Goal: Contribute content: Add original content to the website for others to see

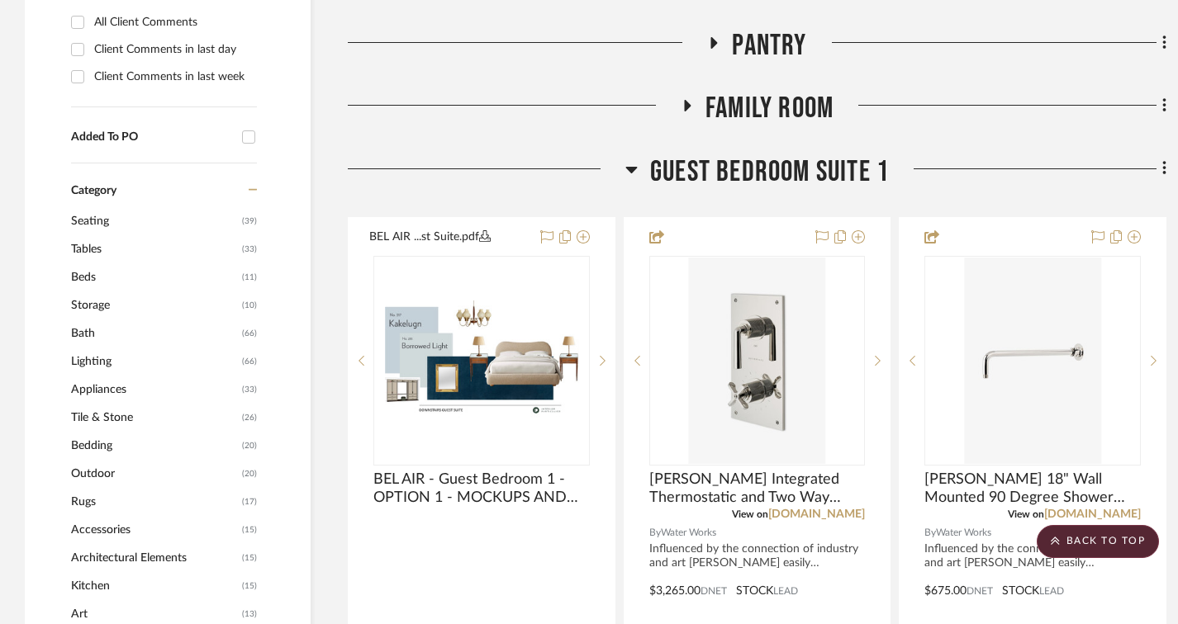
scroll to position [1239, 0]
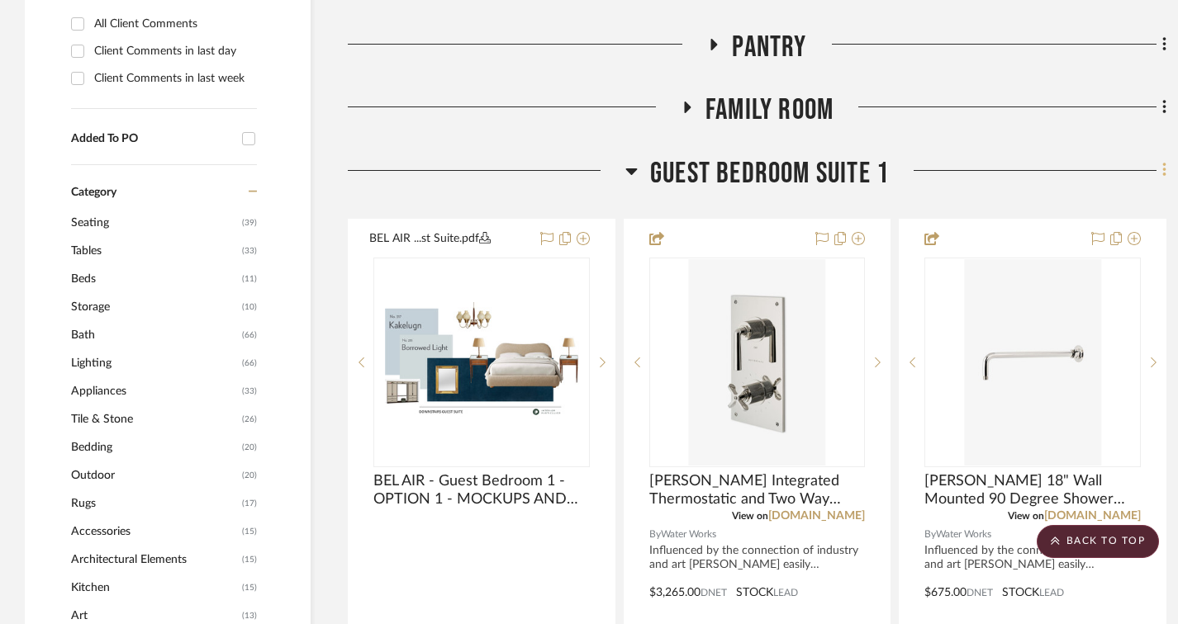
click at [1166, 171] on icon at bounding box center [1164, 170] width 5 height 18
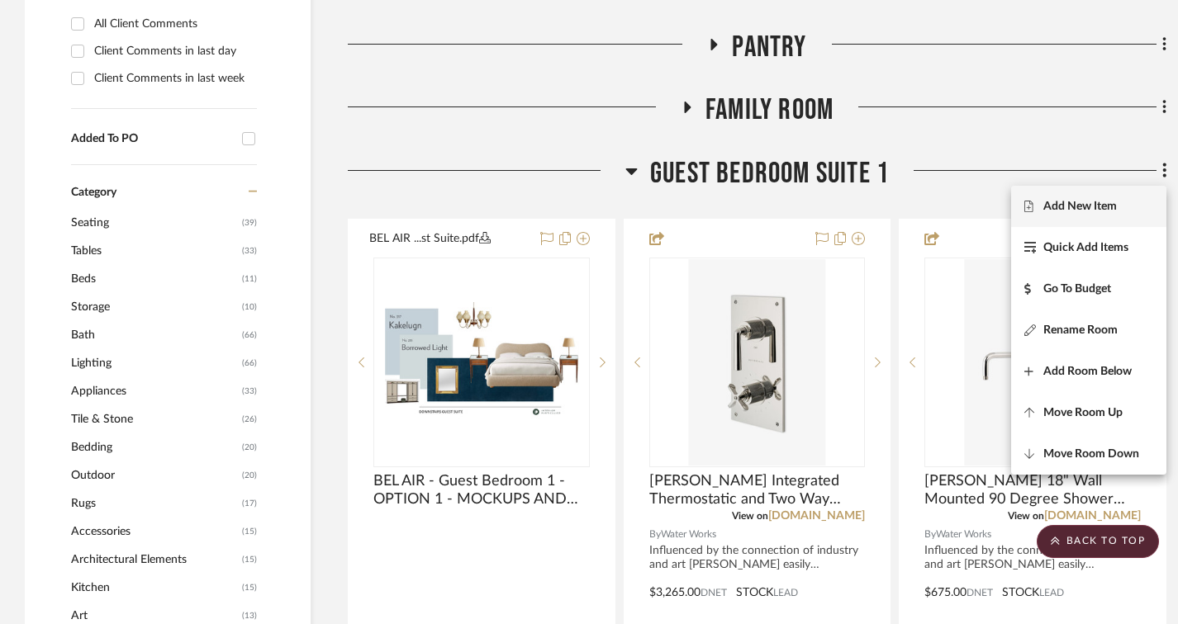
click at [1093, 199] on span "Add New Item" at bounding box center [1080, 206] width 74 height 14
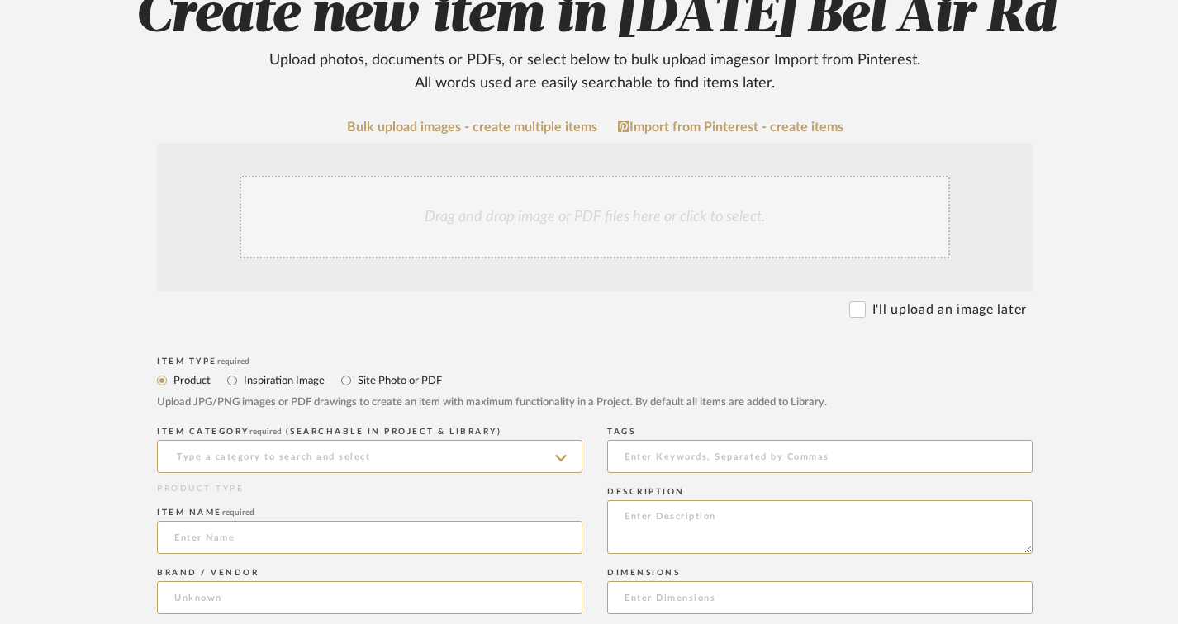
scroll to position [248, 0]
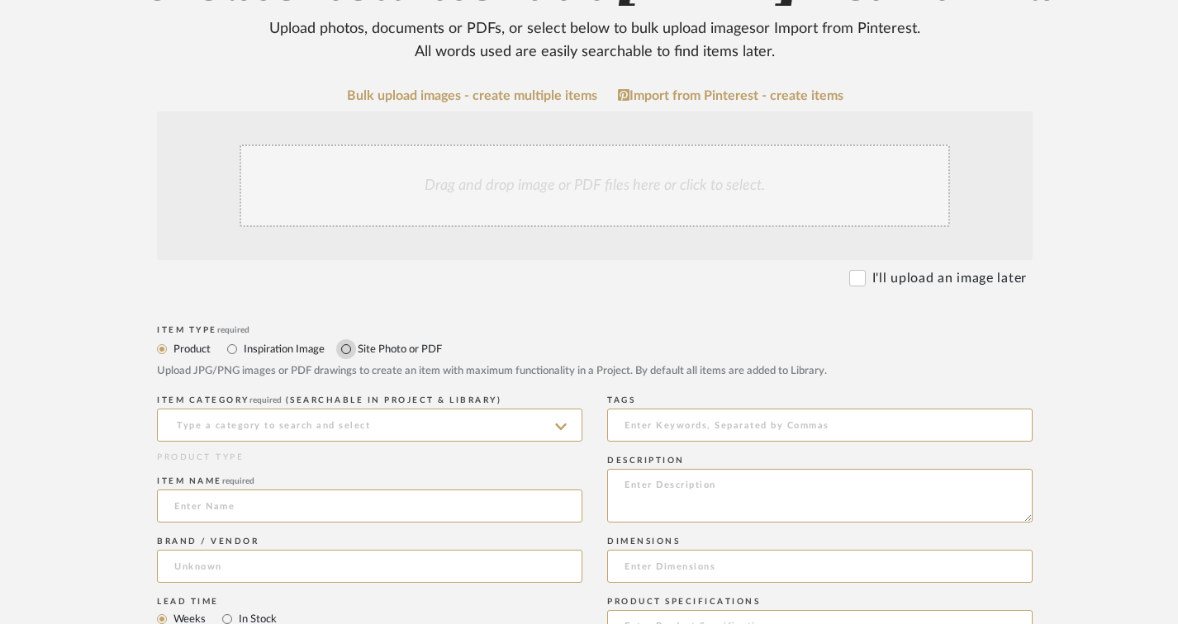
click at [344, 348] on input "Site Photo or PDF" at bounding box center [346, 349] width 20 height 20
radio input "true"
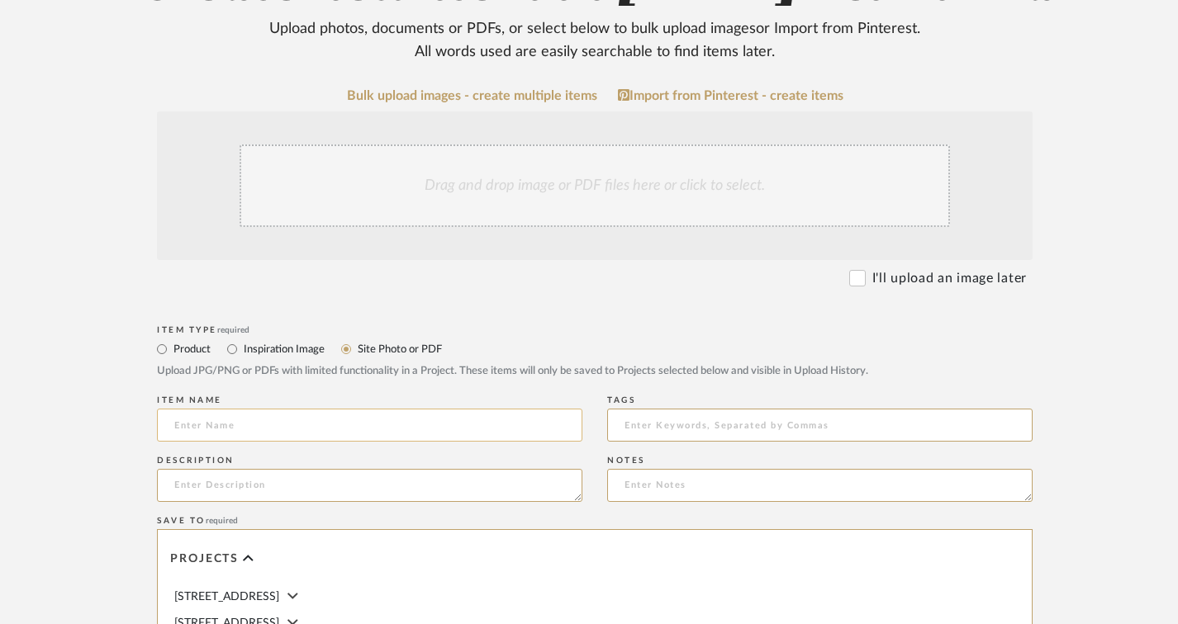
click at [245, 419] on input at bounding box center [369, 425] width 425 height 33
drag, startPoint x: 239, startPoint y: 417, endPoint x: 144, endPoint y: 411, distance: 95.2
click at [144, 411] on form "Bulk upload images - create multiple items Import from Pinterest - create items…" at bounding box center [595, 538] width 1052 height 900
paste input "EDROOM 1 ELEVATION A 81225"
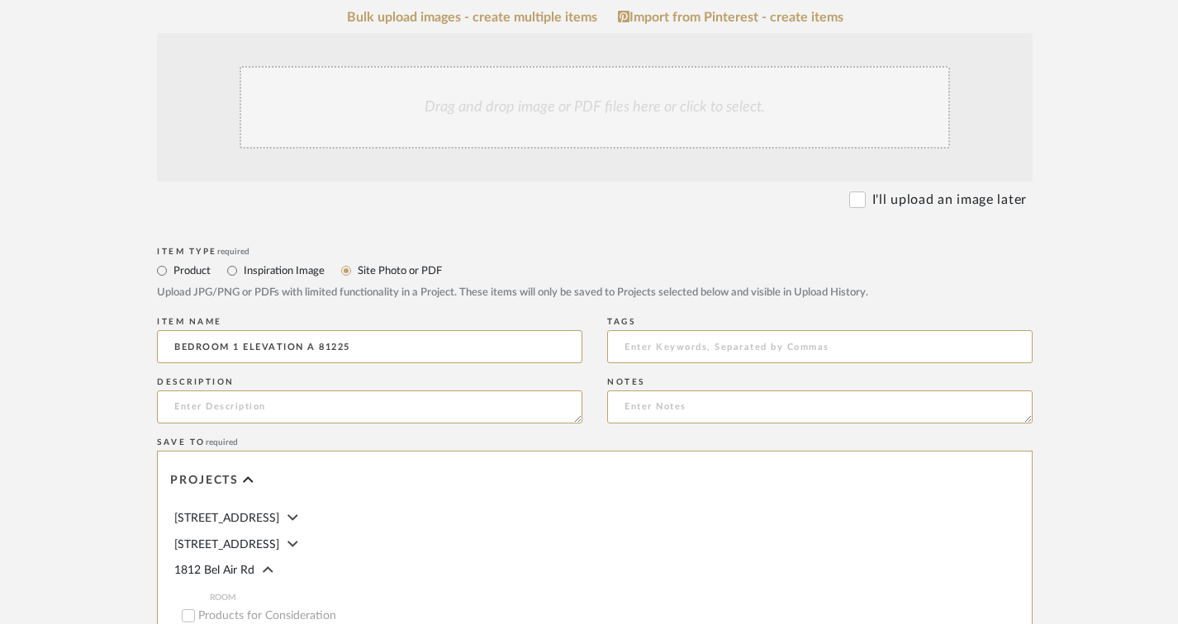
scroll to position [330, 0]
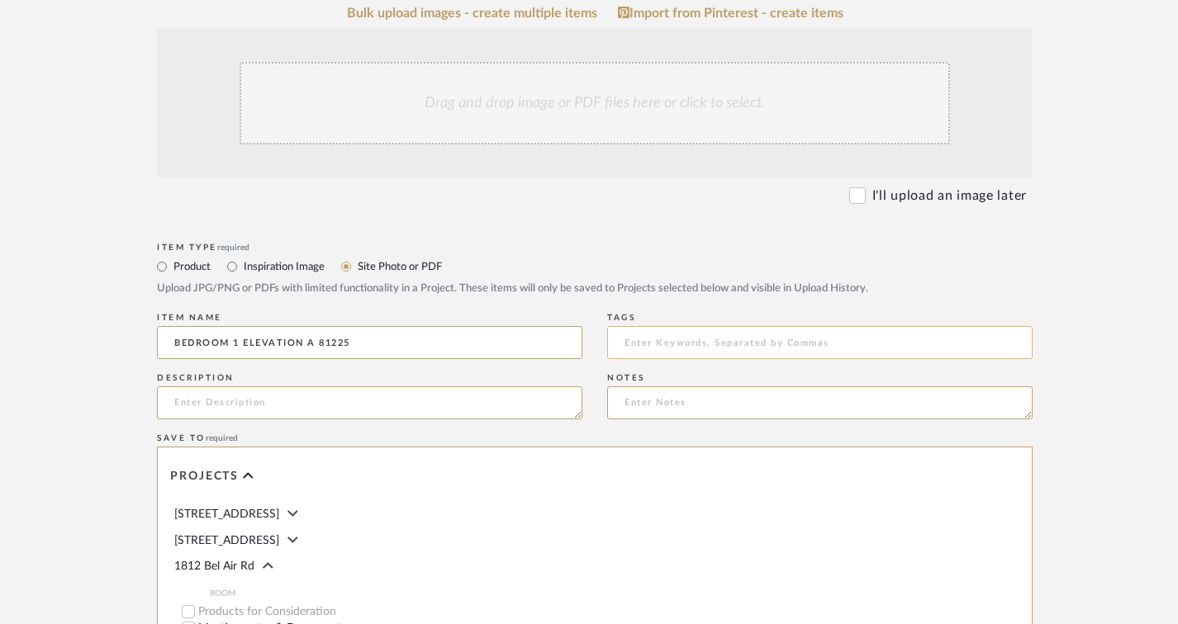
type input "BEDROOM 1 ELEVATION A 81225"
click at [637, 337] on input at bounding box center [819, 342] width 425 height 33
paste input "BEDROOM 1 ELEVATION A 81225"
drag, startPoint x: 695, startPoint y: 343, endPoint x: 866, endPoint y: 340, distance: 171.8
click at [866, 340] on input "BEDROOM 1 ELEVATION A 81225" at bounding box center [819, 342] width 425 height 33
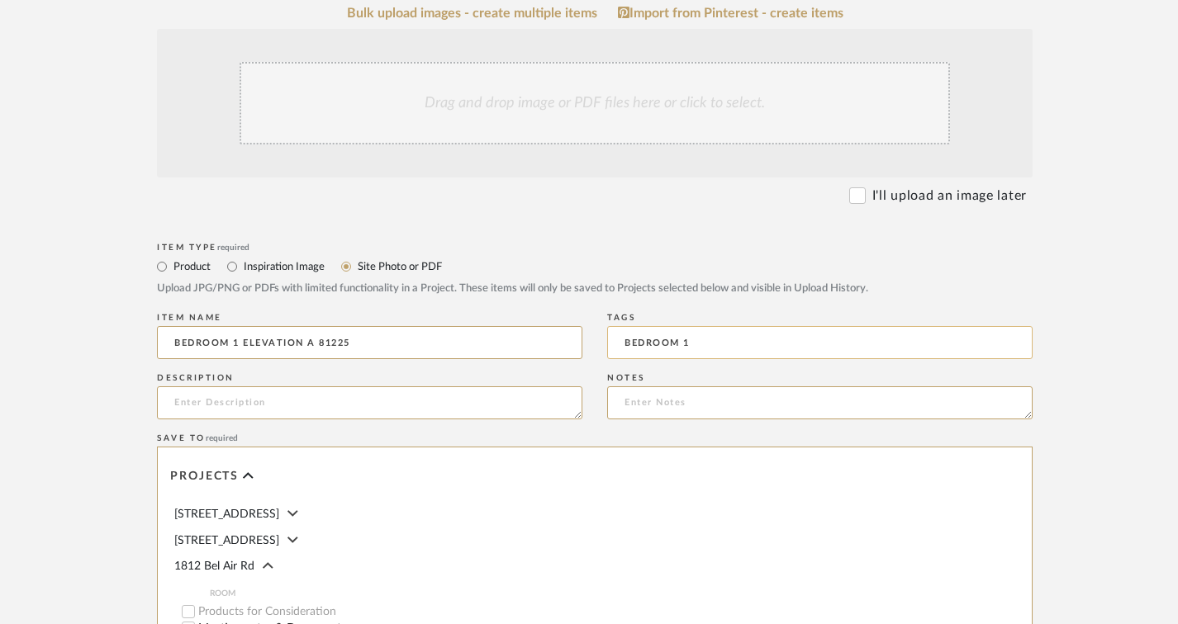
type input "BEDROOM 1"
drag, startPoint x: 699, startPoint y: 339, endPoint x: 533, endPoint y: 337, distance: 166.0
click at [412, 335] on div "Item Type required Product Inspiration Image Site Photo or PDF Upload JPG/PNG o…" at bounding box center [595, 572] width 876 height 667
click at [243, 401] on textarea at bounding box center [369, 403] width 425 height 33
paste textarea "BEDROOM 1 ELEVATION A 81225"
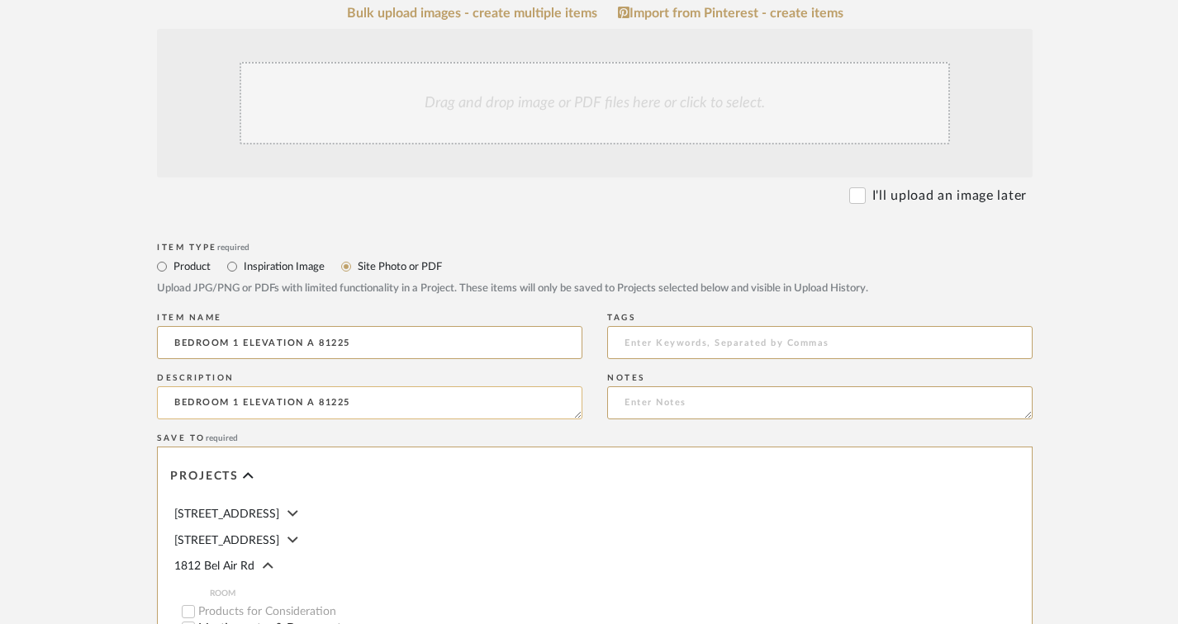
drag, startPoint x: 319, startPoint y: 401, endPoint x: 449, endPoint y: 412, distance: 130.2
click at [449, 412] on textarea "BEDROOM 1 ELEVATION A 81225" at bounding box center [369, 403] width 425 height 33
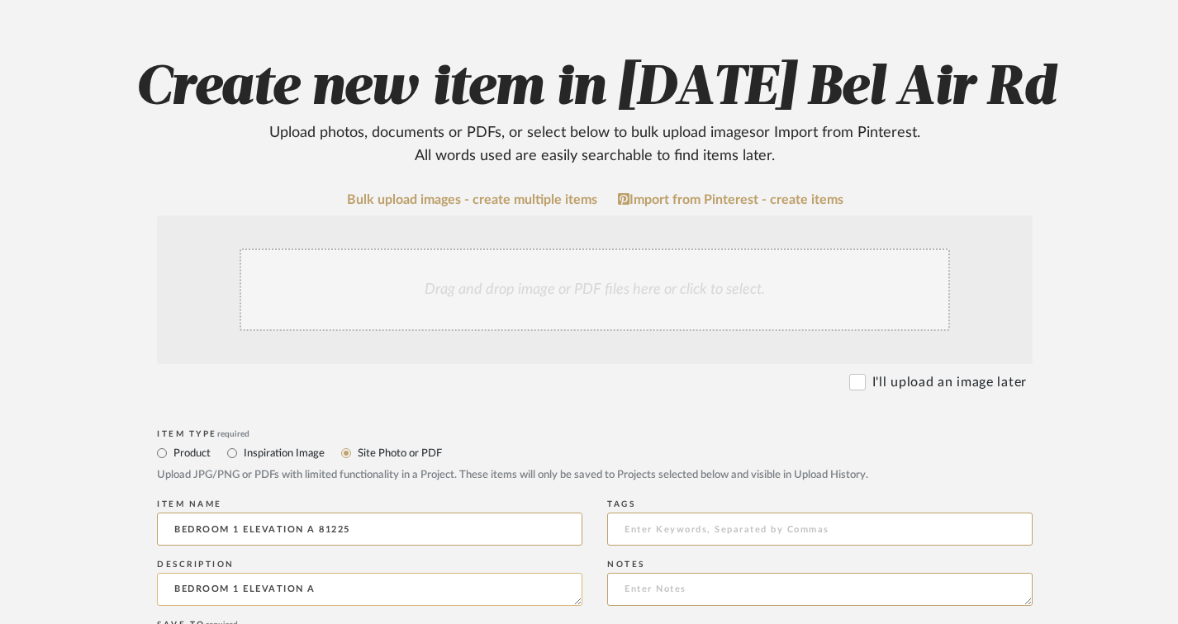
scroll to position [165, 0]
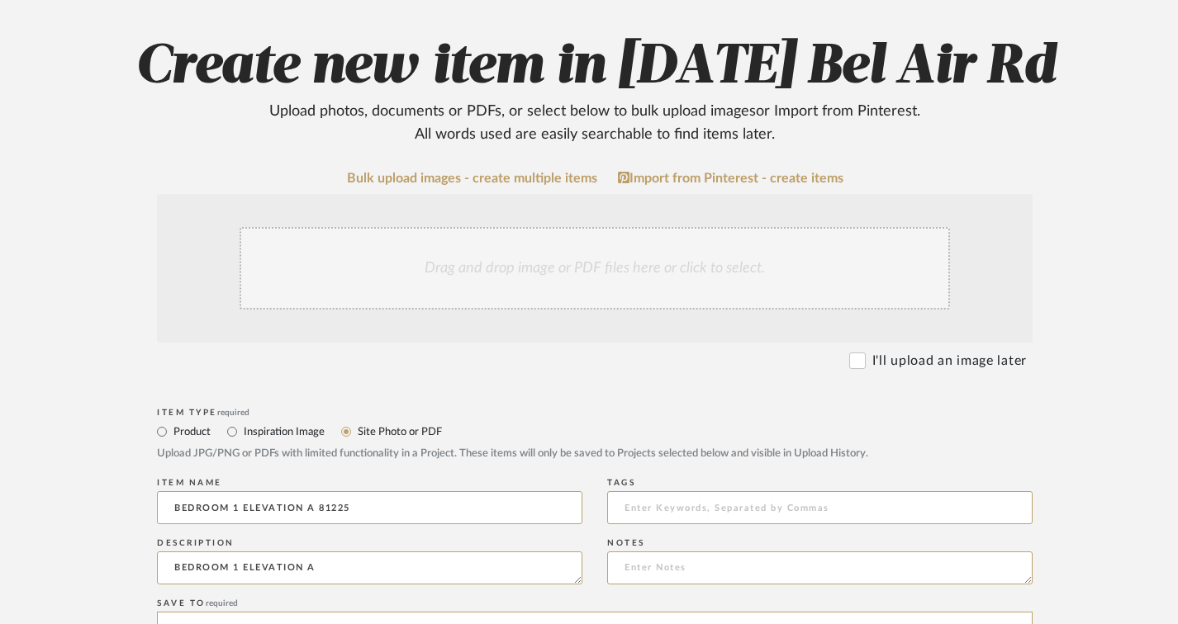
type textarea "BEDROOM 1 ELEVATION A"
click at [512, 269] on div "Drag and drop image or PDF files here or click to select." at bounding box center [595, 268] width 710 height 83
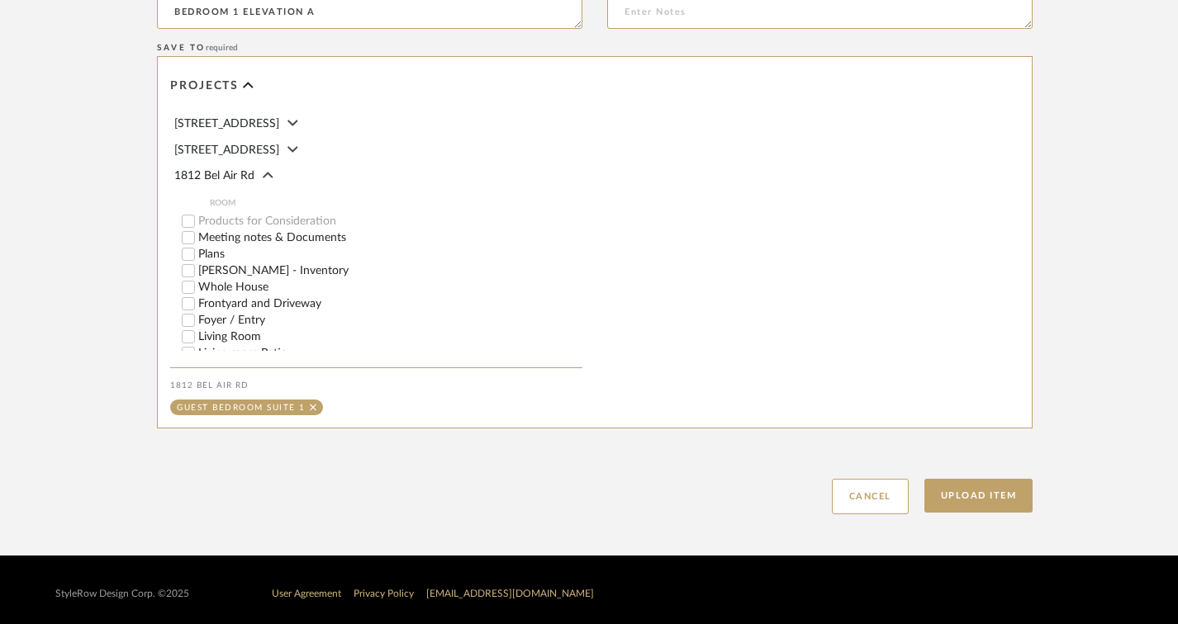
scroll to position [904, 0]
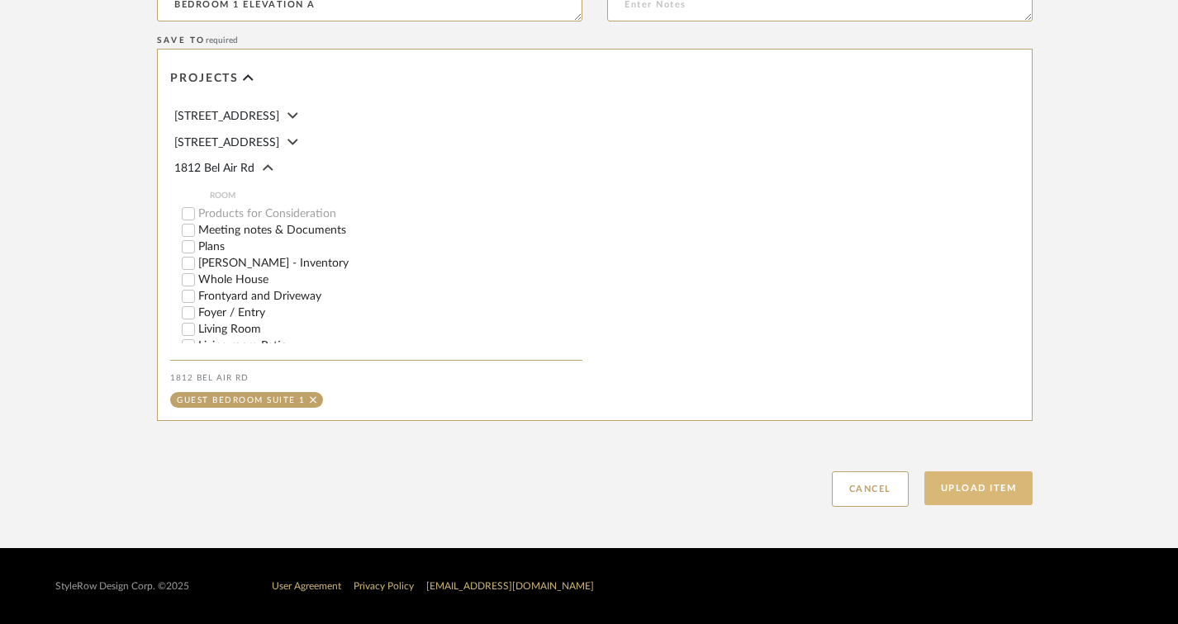
click at [1006, 499] on button "Upload Item" at bounding box center [978, 489] width 109 height 34
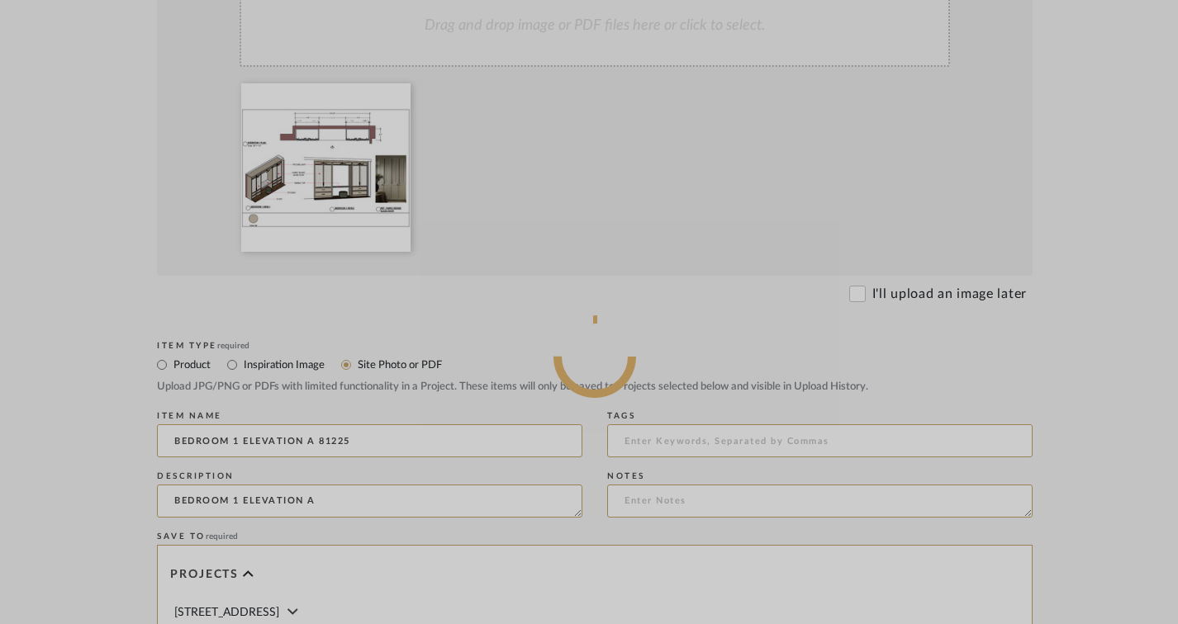
scroll to position [409, 0]
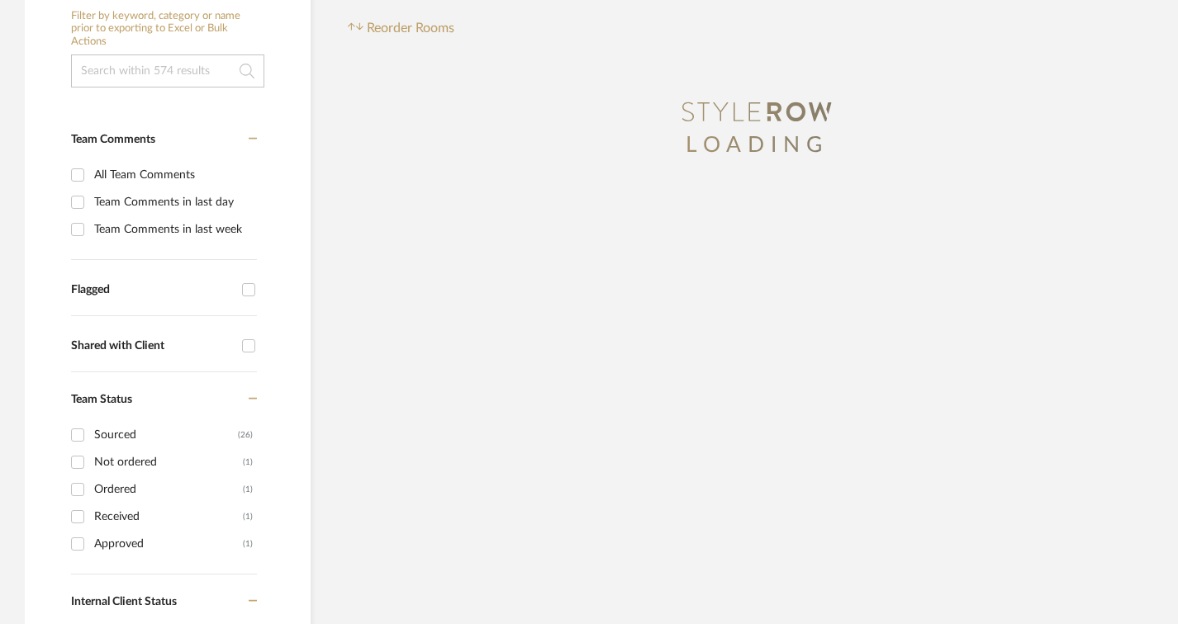
scroll to position [330, 0]
